Goal: Task Accomplishment & Management: Use online tool/utility

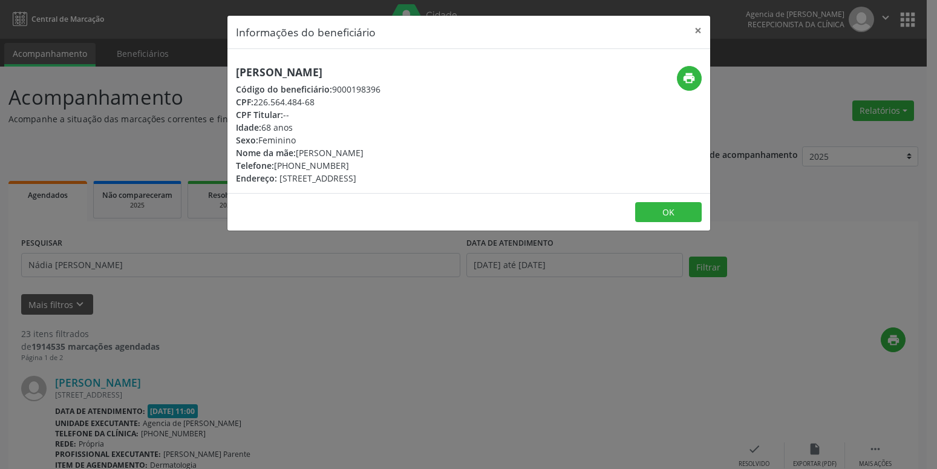
scroll to position [185, 0]
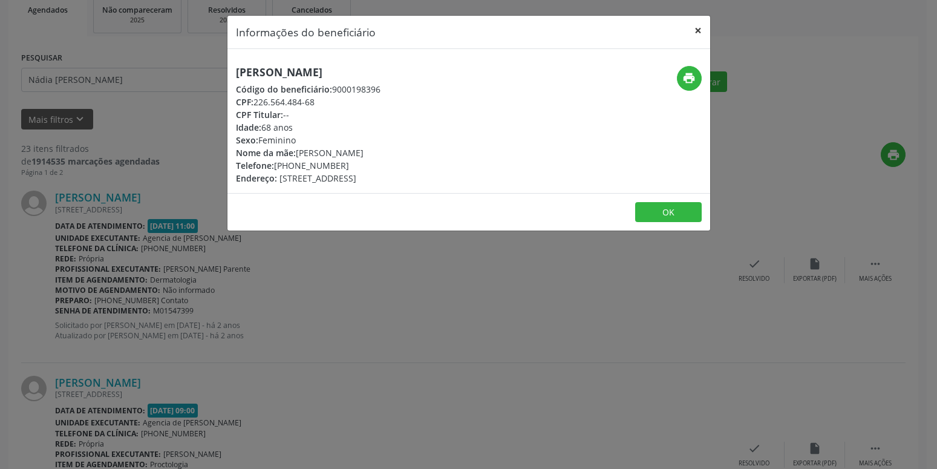
click at [700, 27] on button "×" at bounding box center [698, 31] width 24 height 30
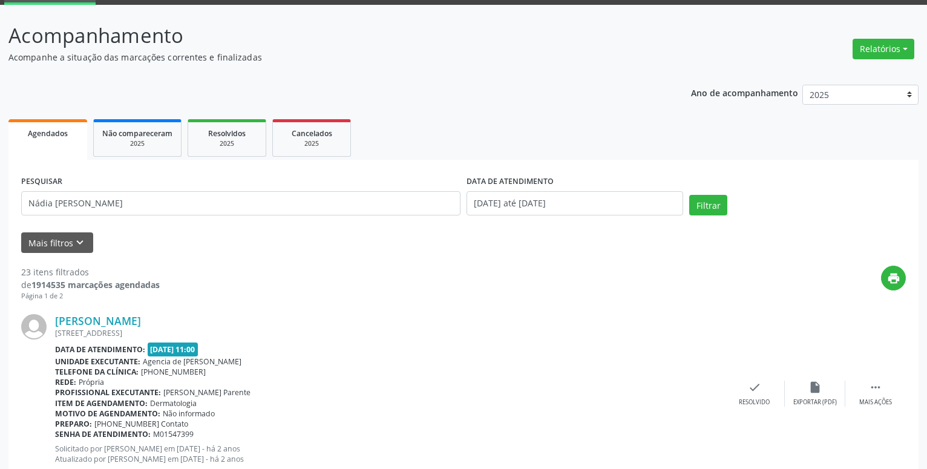
scroll to position [0, 0]
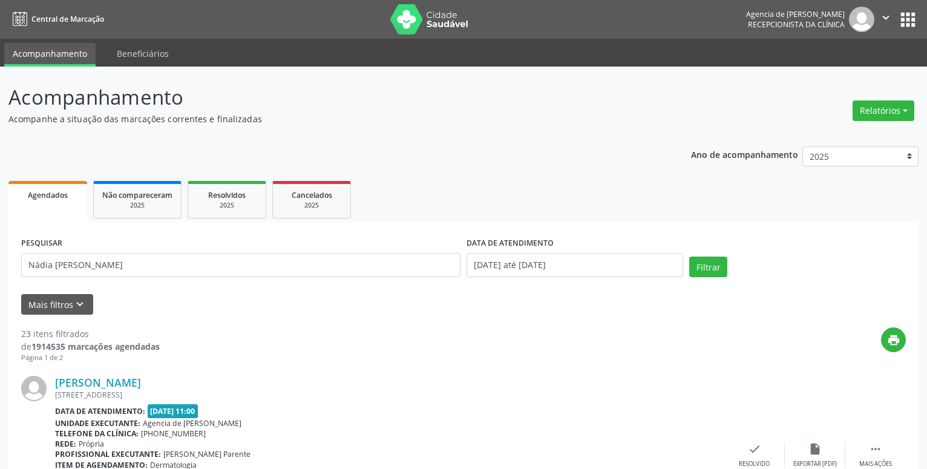
click at [889, 106] on button "Relatórios" at bounding box center [884, 110] width 62 height 21
click at [834, 137] on link "Agendamentos" at bounding box center [850, 136] width 130 height 17
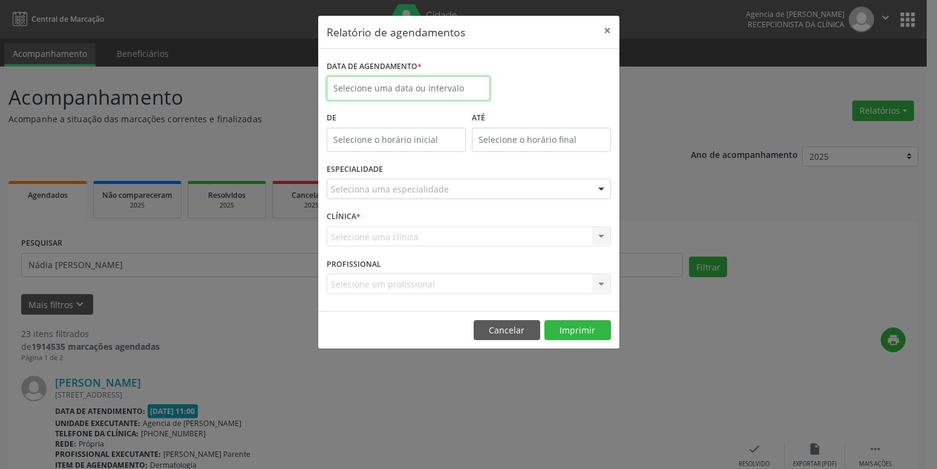
click at [450, 89] on input "text" at bounding box center [408, 88] width 163 height 24
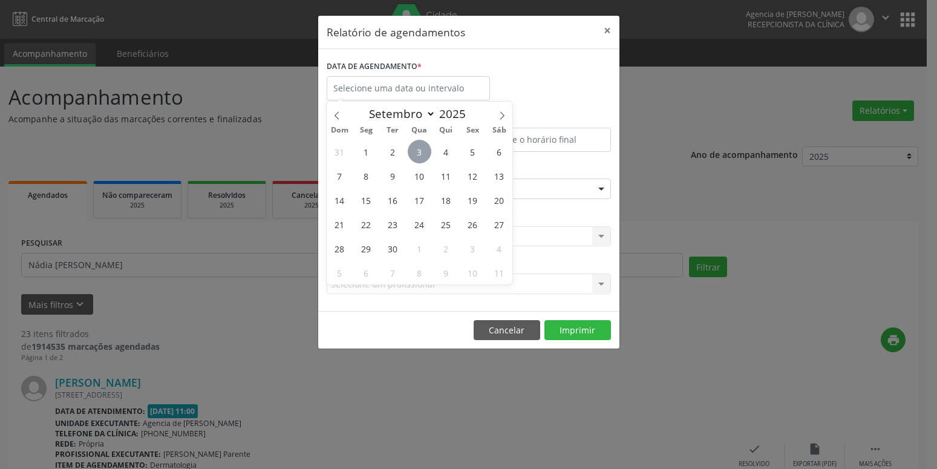
click at [424, 151] on span "3" at bounding box center [420, 152] width 24 height 24
type input "[DATE]"
click at [424, 151] on span "3" at bounding box center [420, 152] width 24 height 24
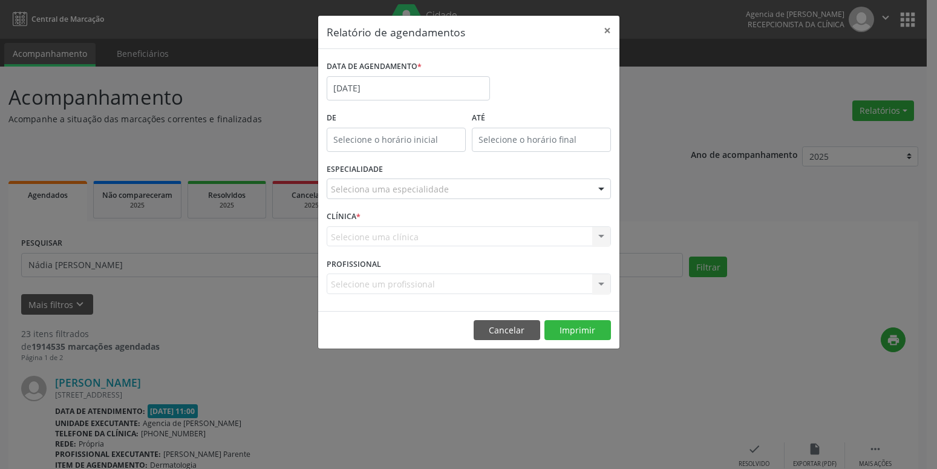
click at [470, 193] on div "Seleciona uma especialidade" at bounding box center [469, 188] width 284 height 21
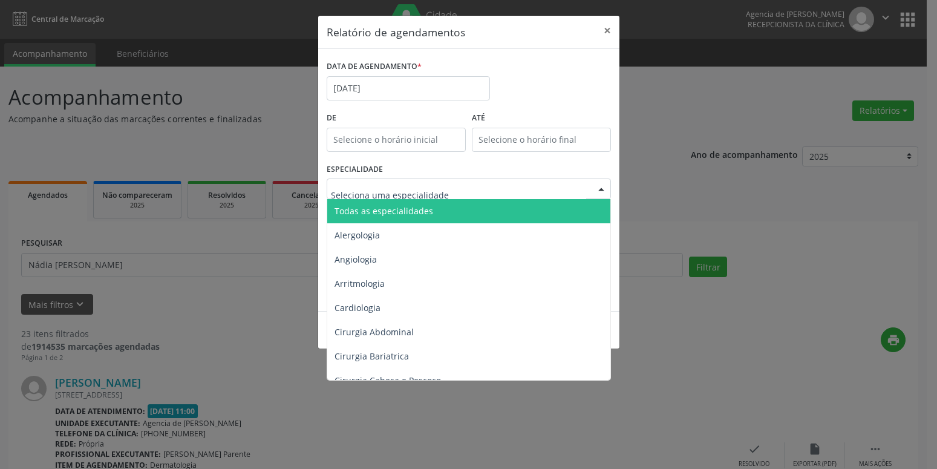
click at [451, 214] on span "Todas as especialidades" at bounding box center [469, 211] width 285 height 24
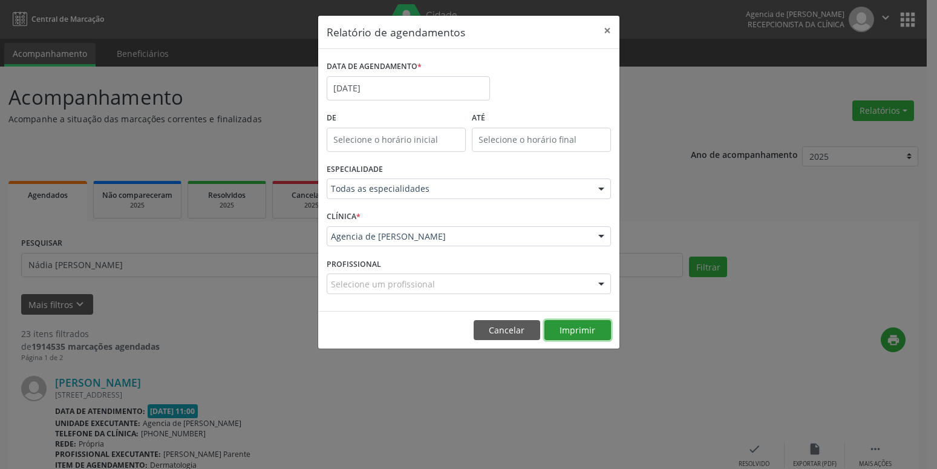
click at [581, 333] on button "Imprimir" at bounding box center [578, 330] width 67 height 21
click at [401, 83] on input "[DATE]" at bounding box center [408, 88] width 163 height 24
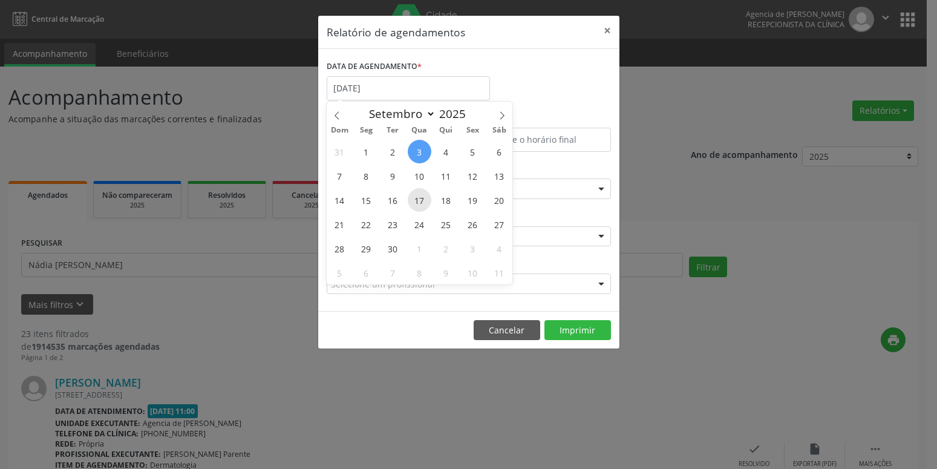
click at [415, 201] on span "17" at bounding box center [420, 200] width 24 height 24
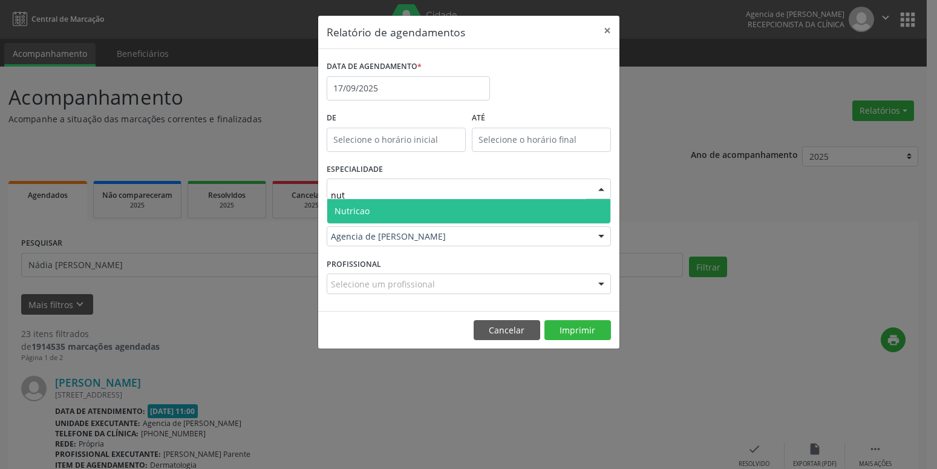
type input "nutr"
click at [396, 212] on span "Nutricao" at bounding box center [468, 211] width 283 height 24
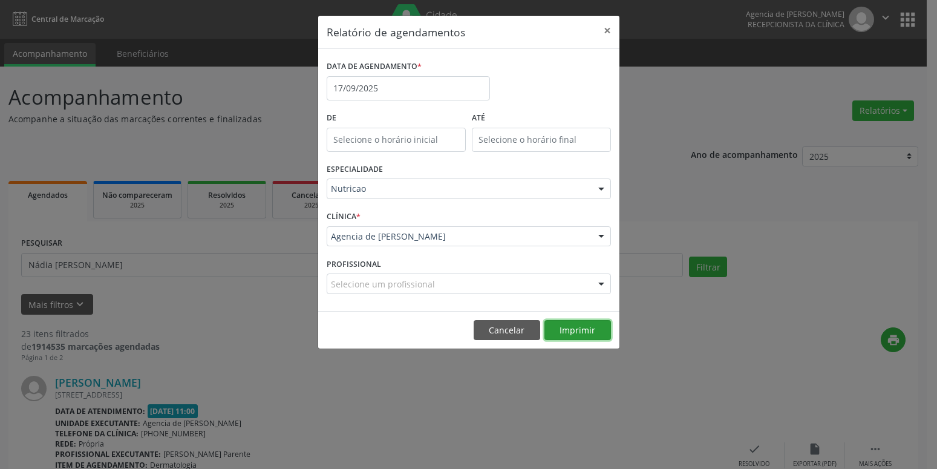
click at [580, 335] on button "Imprimir" at bounding box center [578, 330] width 67 height 21
click at [610, 28] on button "×" at bounding box center [607, 31] width 24 height 30
